Goal: Communication & Community: Answer question/provide support

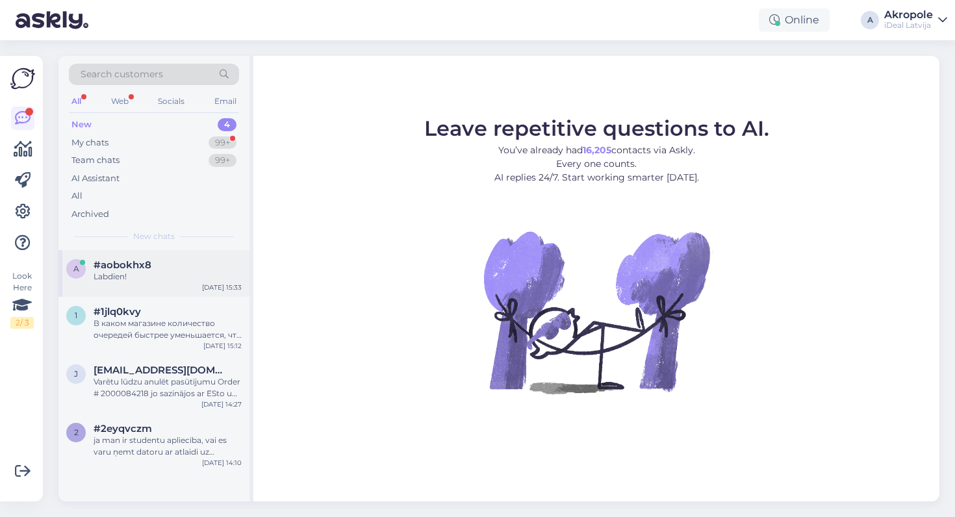
click at [215, 259] on div "#aobokhx8" at bounding box center [168, 265] width 148 height 12
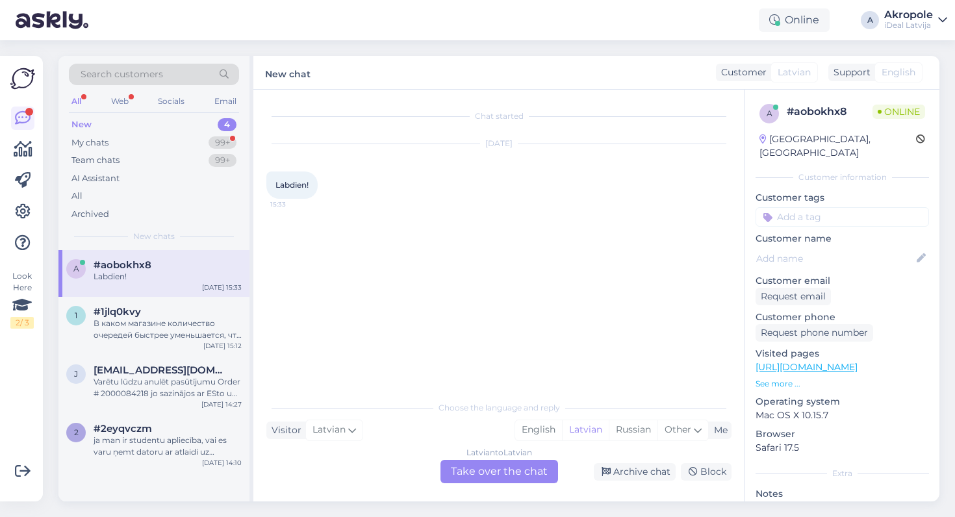
click at [492, 476] on div "Latvian to Latvian Take over the chat" at bounding box center [500, 471] width 118 height 23
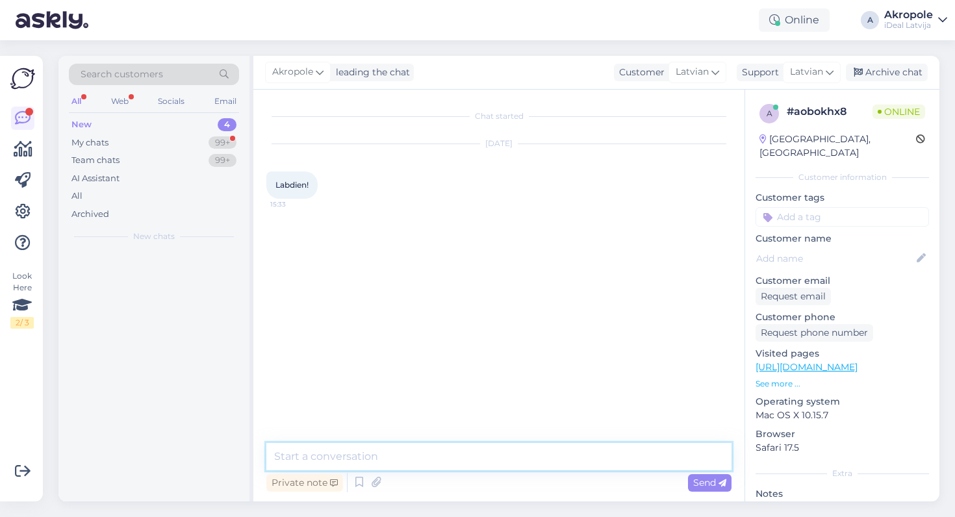
click at [471, 456] on textarea at bounding box center [498, 456] width 465 height 27
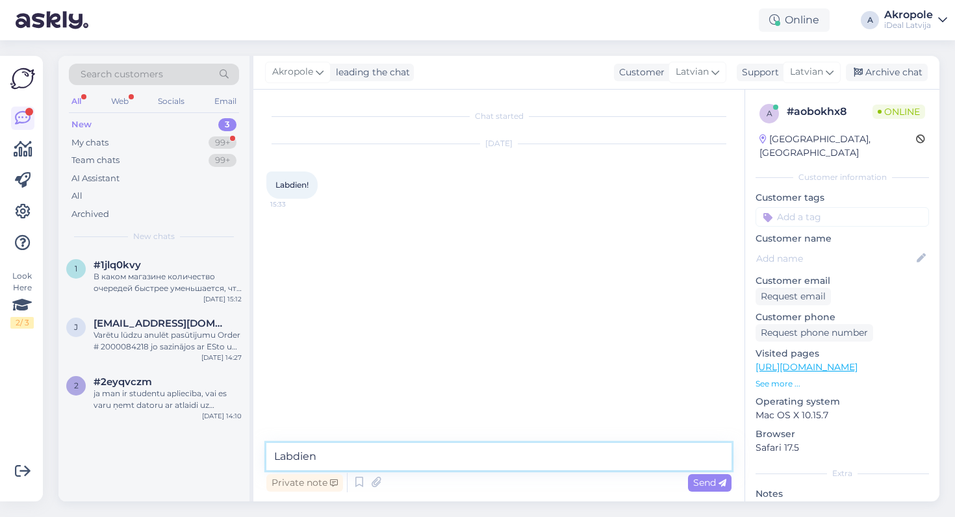
type textarea "Labdien!"
type textarea "Kā varam palīdzēt?"
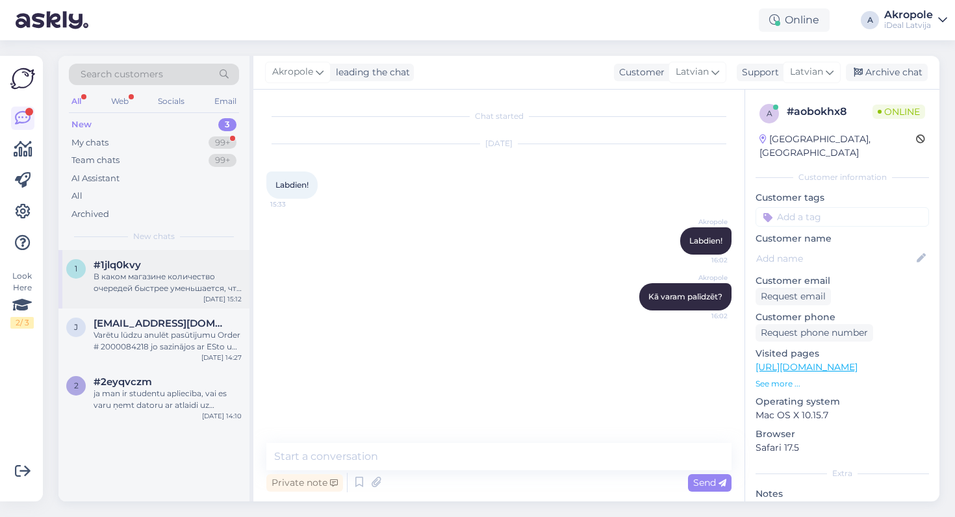
click at [192, 287] on div "В каком магазине количество очередей быстрее уменьшается, что бы встать в очере…" at bounding box center [168, 282] width 148 height 23
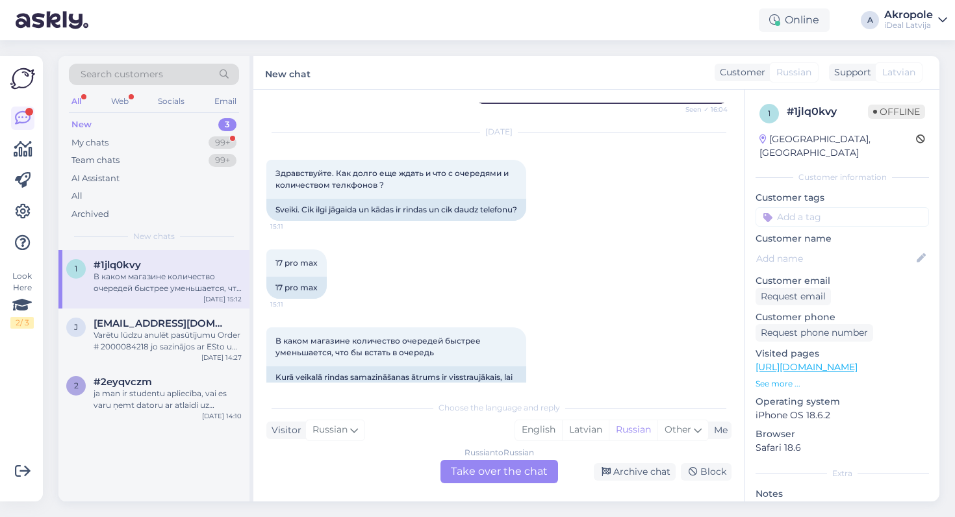
scroll to position [511, 0]
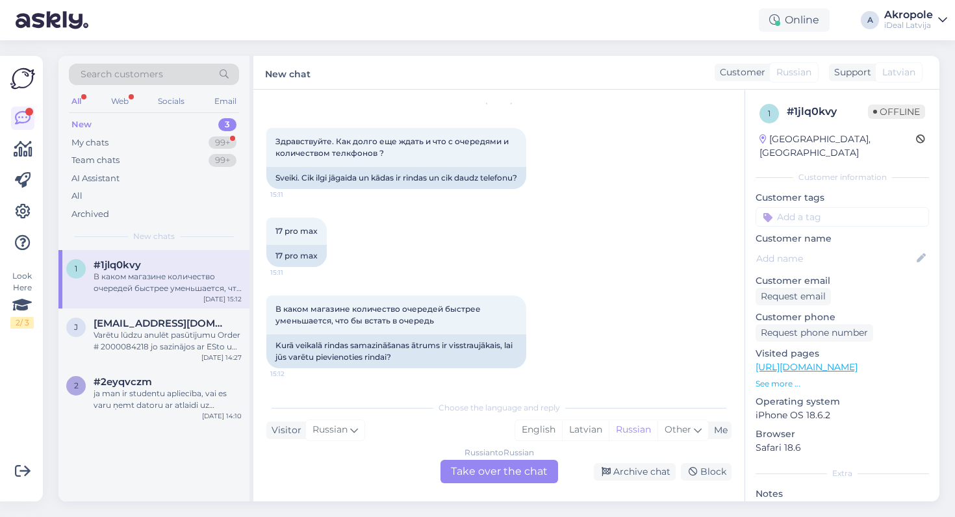
click at [492, 474] on div "Russian to Russian Take over the chat" at bounding box center [500, 471] width 118 height 23
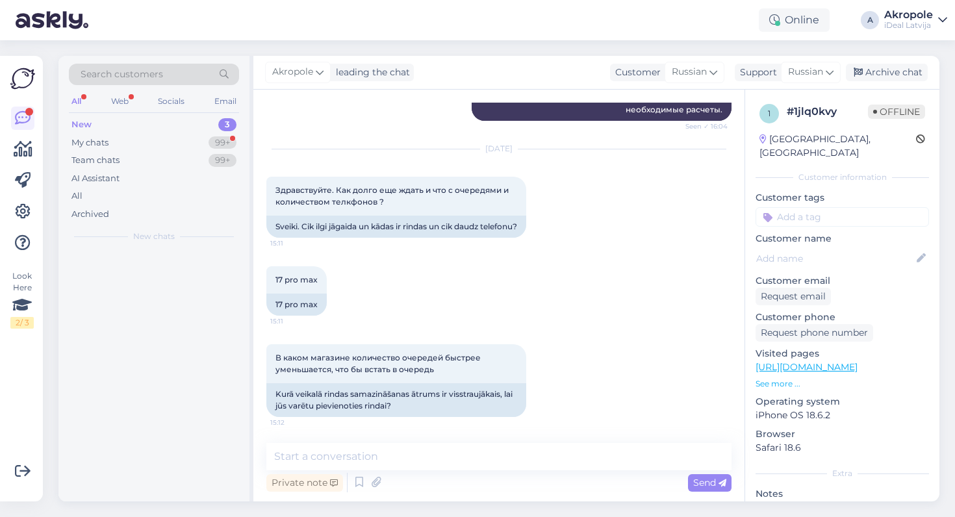
scroll to position [463, 0]
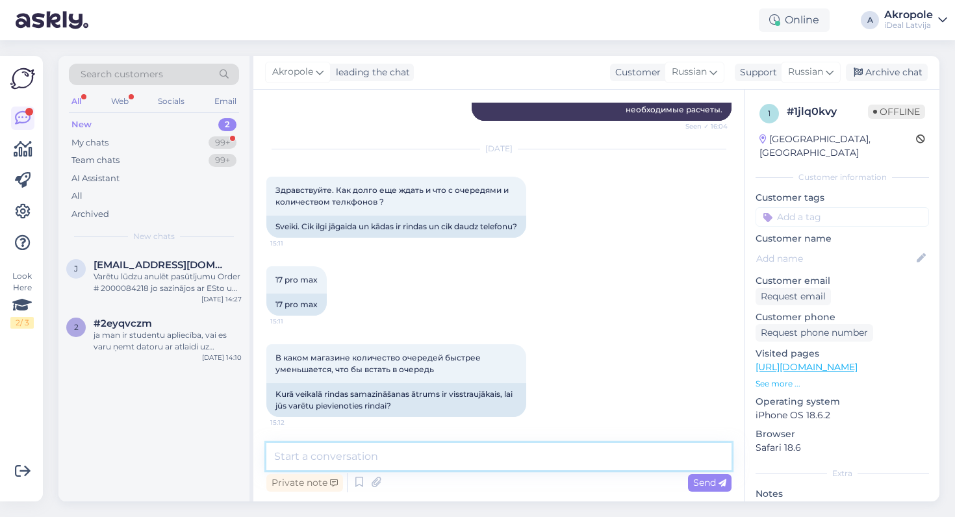
click at [466, 462] on textarea at bounding box center [498, 456] width 465 height 27
type textarea "Добрый день!"
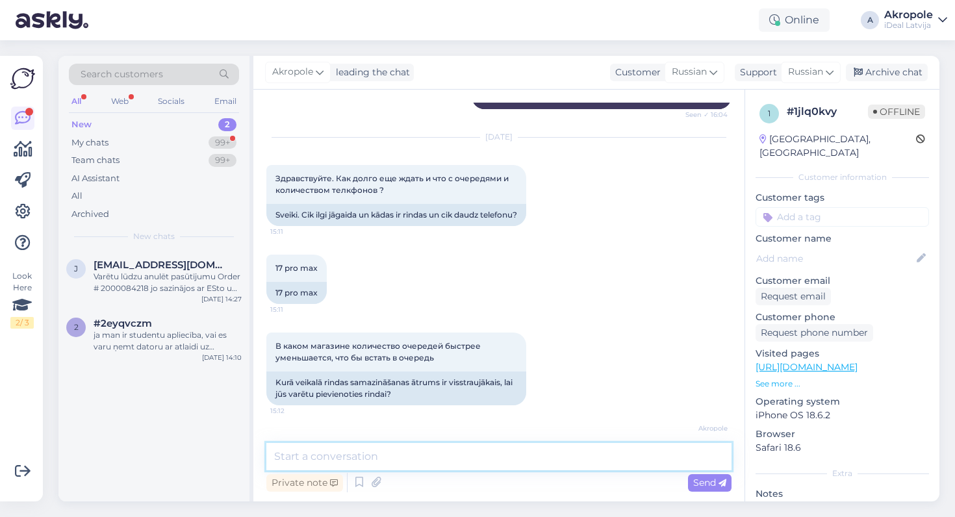
scroll to position [519, 0]
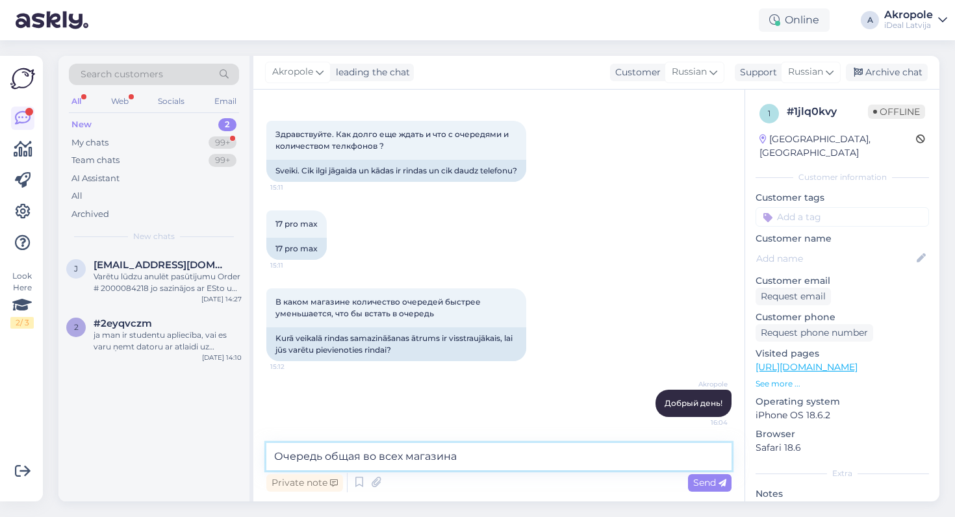
type textarea "Очередь общая во всех магазинах"
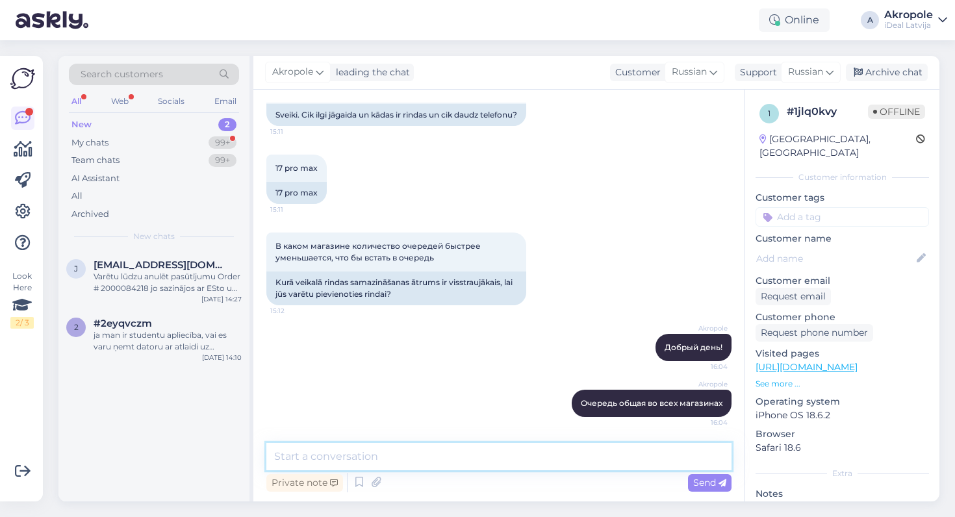
scroll to position [575, 0]
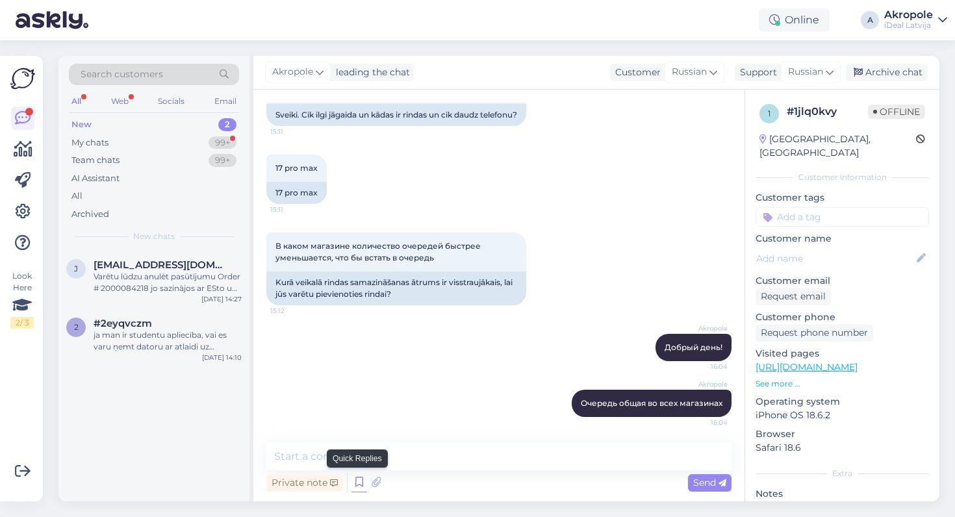
click at [359, 481] on icon at bounding box center [360, 482] width 16 height 19
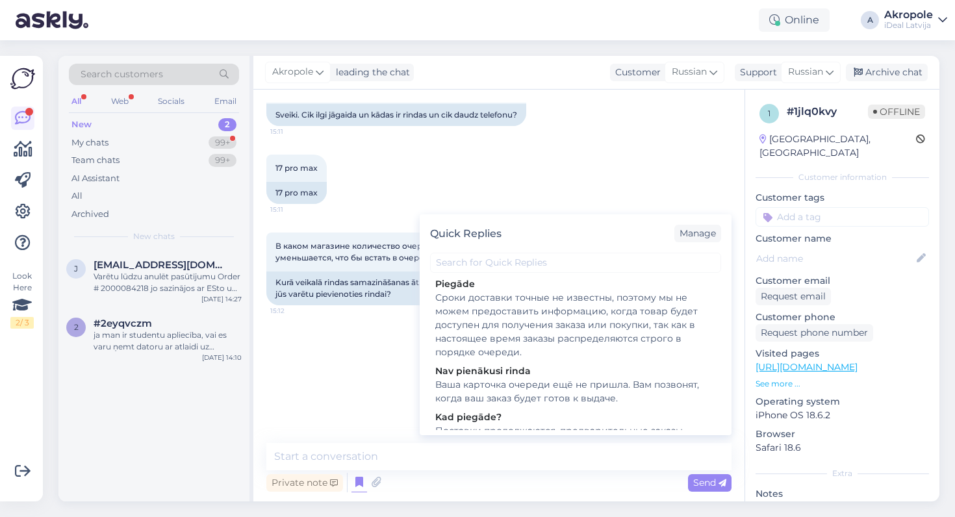
scroll to position [105, 0]
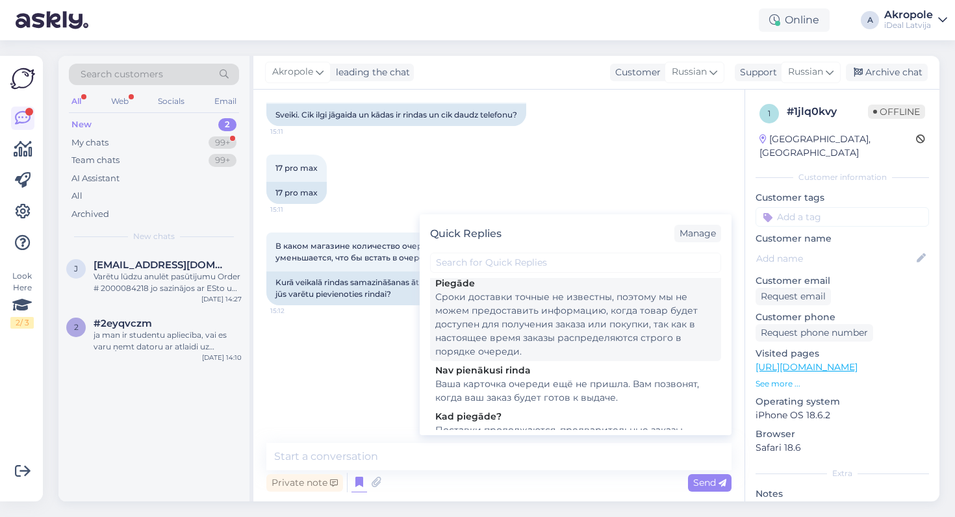
click at [554, 348] on div "Сроки доставки точные не известны, поэтому мы не можем предоставить информацию,…" at bounding box center [575, 325] width 281 height 68
type textarea "Сроки доставки точные не известны, поэтому мы не можем предоставить информацию,…"
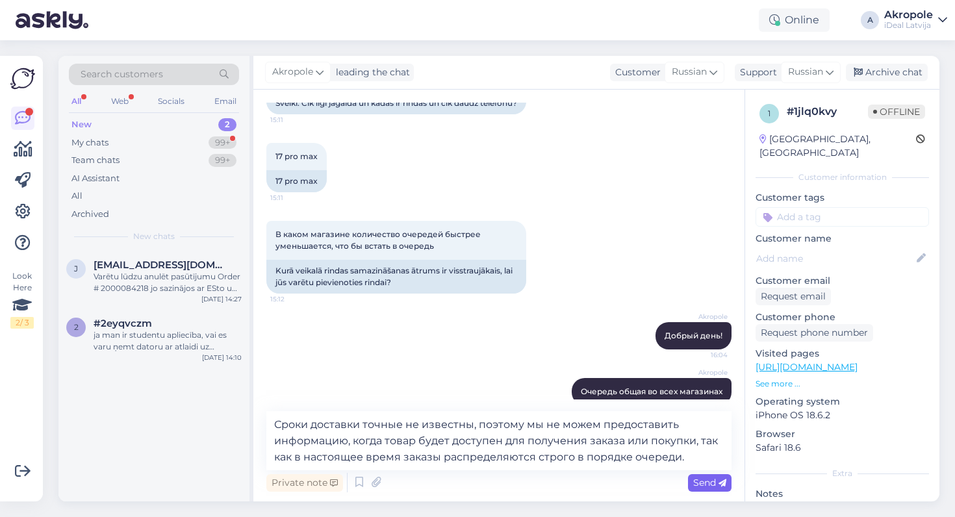
click at [720, 489] on div "Send" at bounding box center [710, 483] width 44 height 18
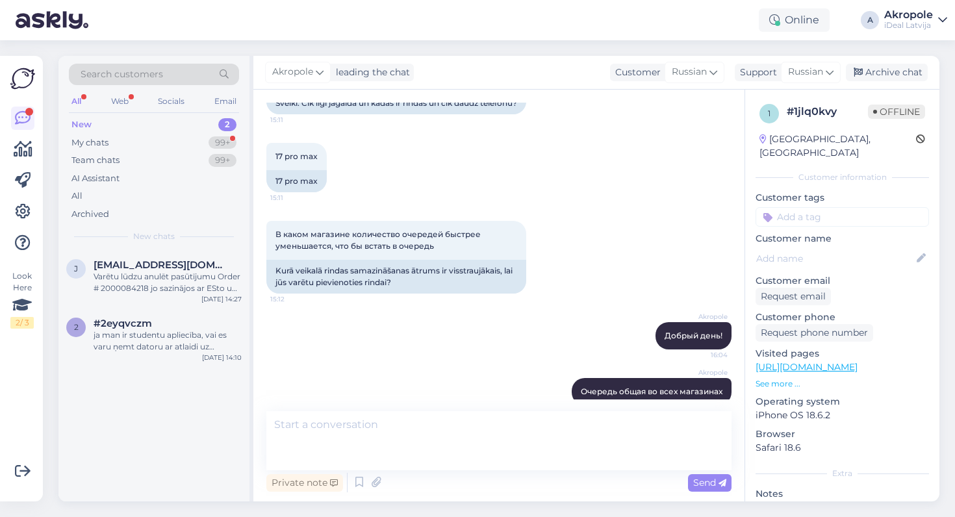
scroll to position [677, 0]
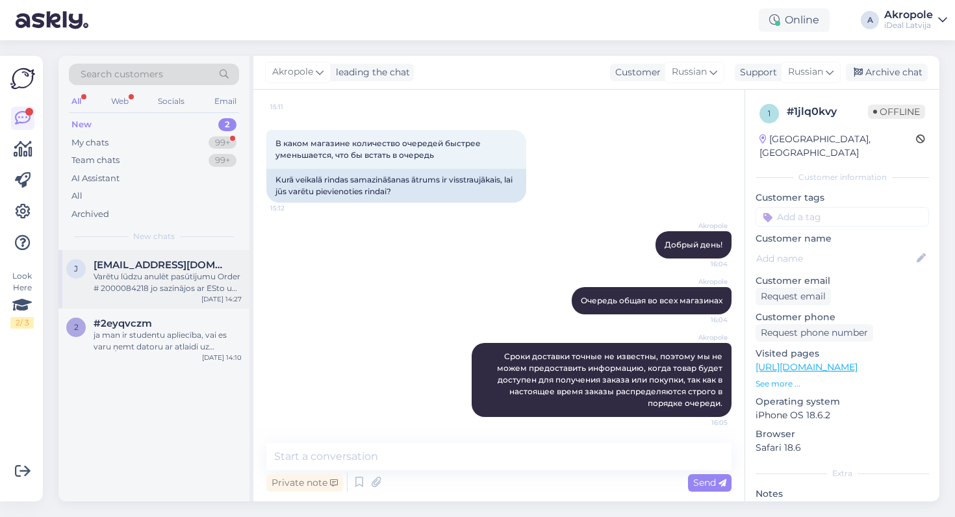
click at [162, 283] on div "Varētu lūdzu anulēt pasūtījumu Order # 2000084218 jo sazinājos ar ESto un negri…" at bounding box center [168, 282] width 148 height 23
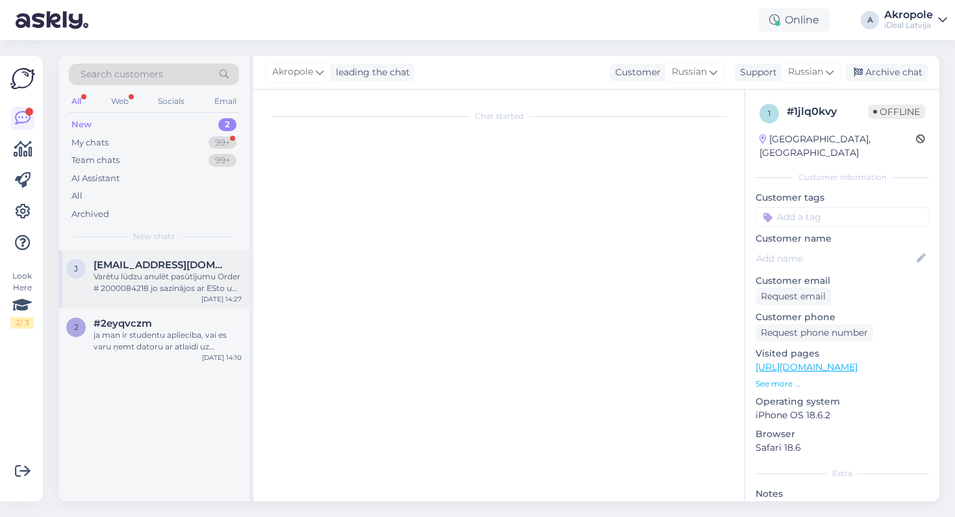
scroll to position [0, 0]
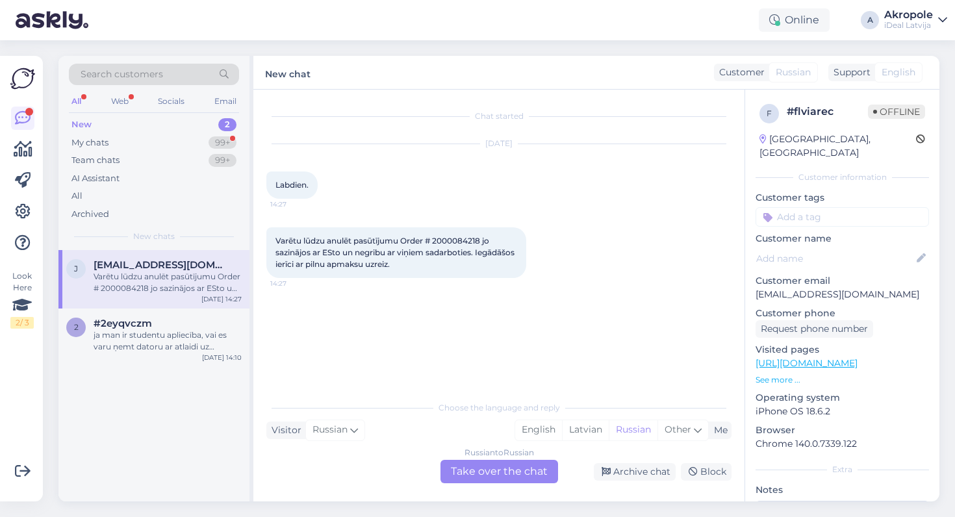
click at [499, 471] on div "Russian to Russian Take over the chat" at bounding box center [500, 471] width 118 height 23
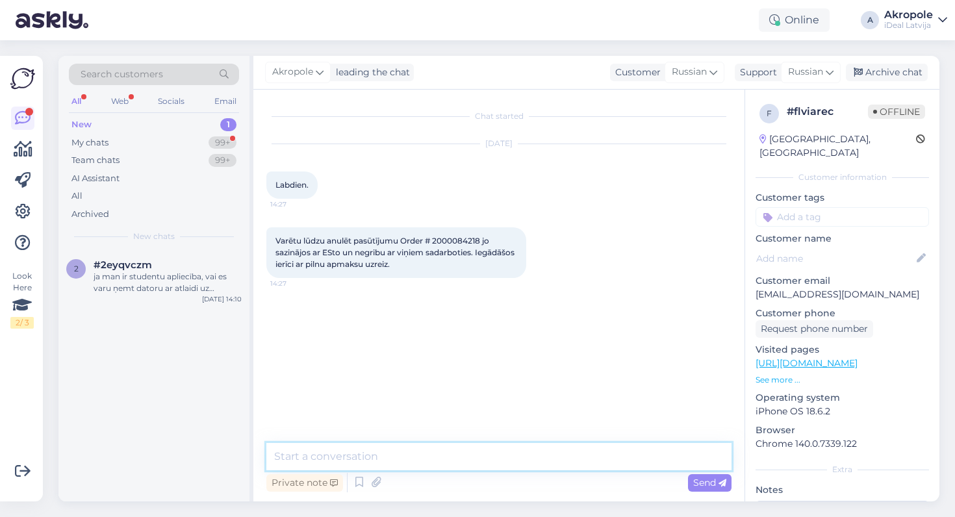
click at [465, 463] on textarea at bounding box center [498, 456] width 465 height 27
type textarea "Д"
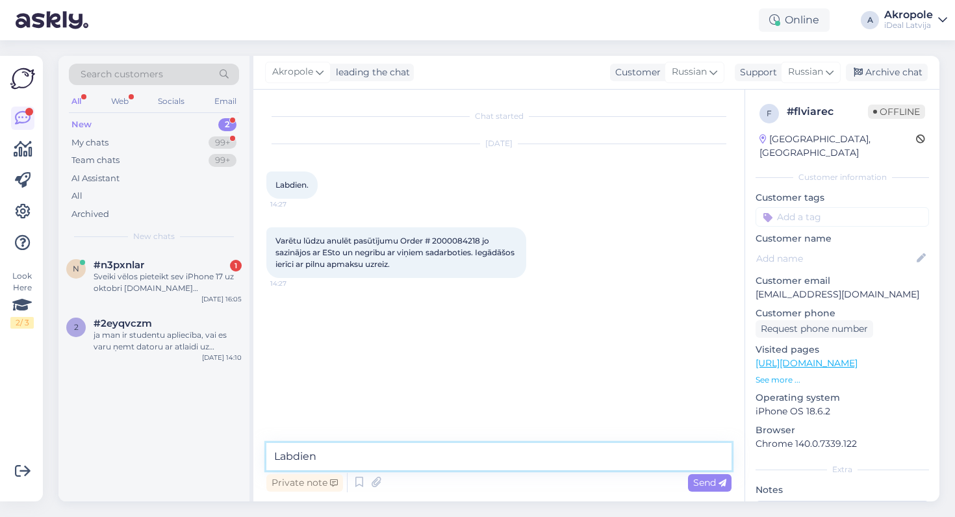
type textarea "Labdien!"
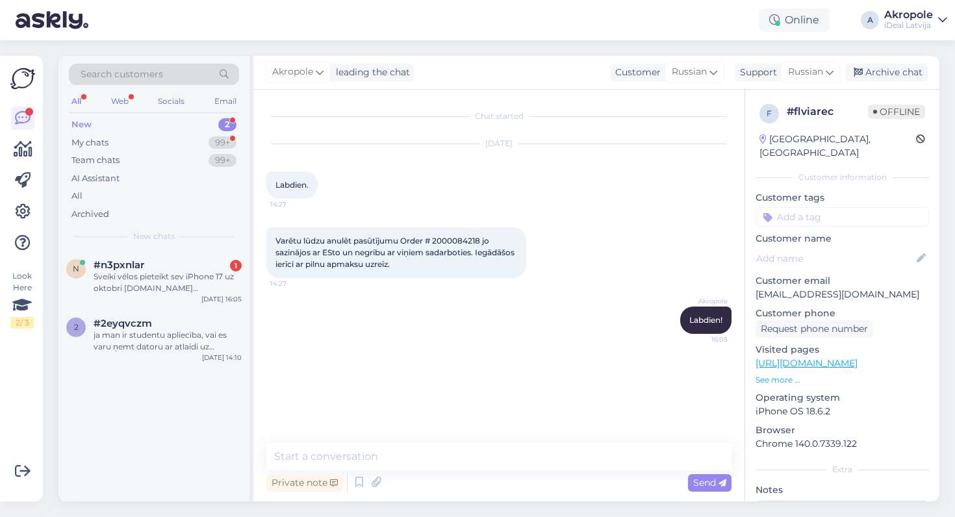
click at [454, 244] on span "Varētu lūdzu anulēt pasūtījumu Order # 2000084218 jo sazinājos ar ESto un negri…" at bounding box center [396, 252] width 241 height 33
click at [451, 239] on span "Varētu lūdzu anulēt pasūtījumu Order # 2000084218 jo sazinājos ar ESto un negri…" at bounding box center [396, 252] width 241 height 33
copy span "2000084218"
click at [439, 474] on div "Private note Send" at bounding box center [498, 483] width 465 height 25
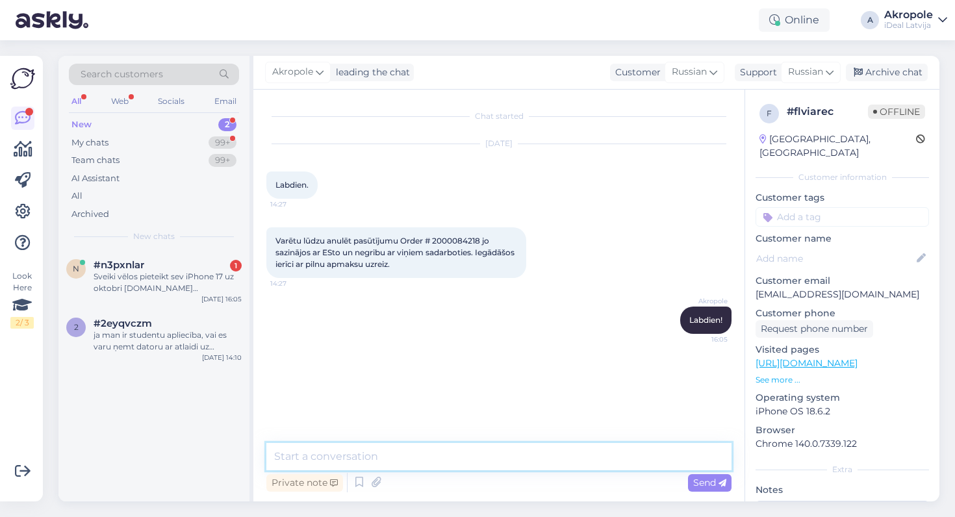
click at [428, 467] on textarea at bounding box center [498, 456] width 465 height 27
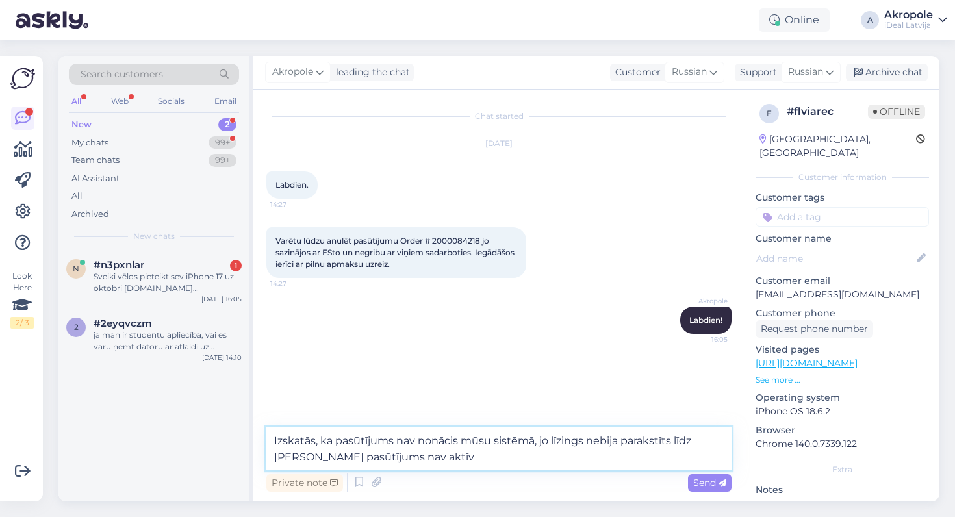
type textarea "Izskatās, ka pasūtījums nav nonācis mūsu sistēmā, jo līzings nebija parakstīts …"
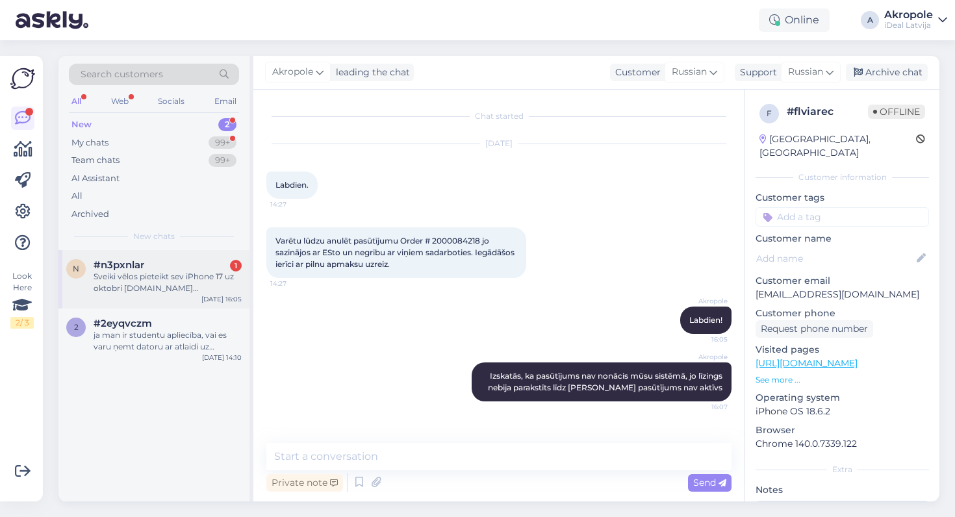
click at [170, 290] on div "Sveiki vēlos pieteikt sev iPhone 17 uz oktobri [DOMAIN_NAME] [DEMOGRAPHIC_DATA]…" at bounding box center [168, 282] width 148 height 23
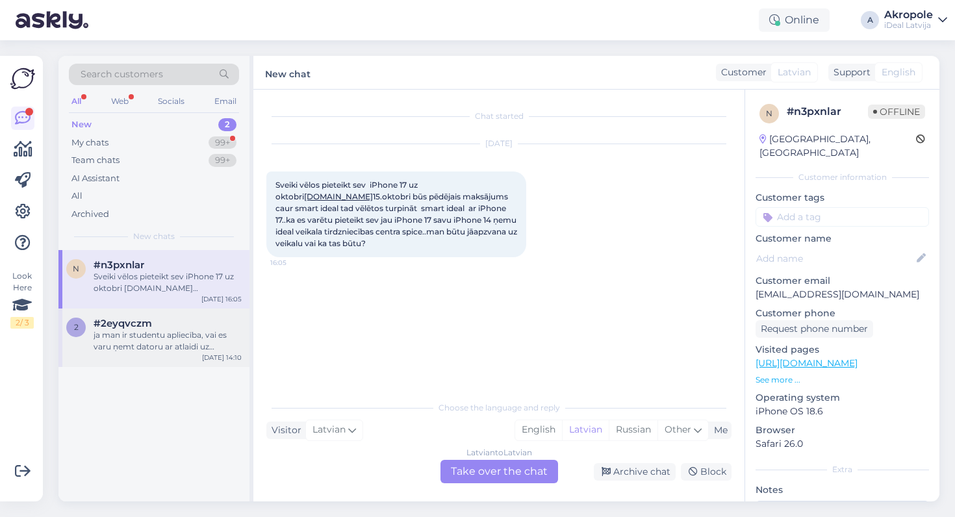
click at [161, 324] on div "#2eyqvczm" at bounding box center [168, 324] width 148 height 12
